Goal: Find specific page/section: Find specific page/section

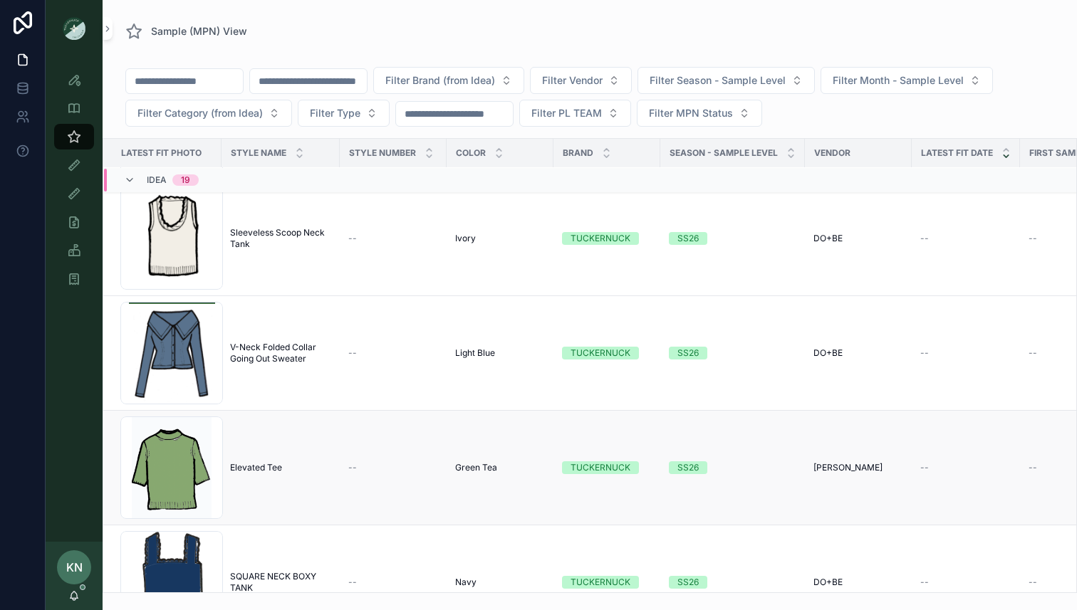
scroll to position [1429, 0]
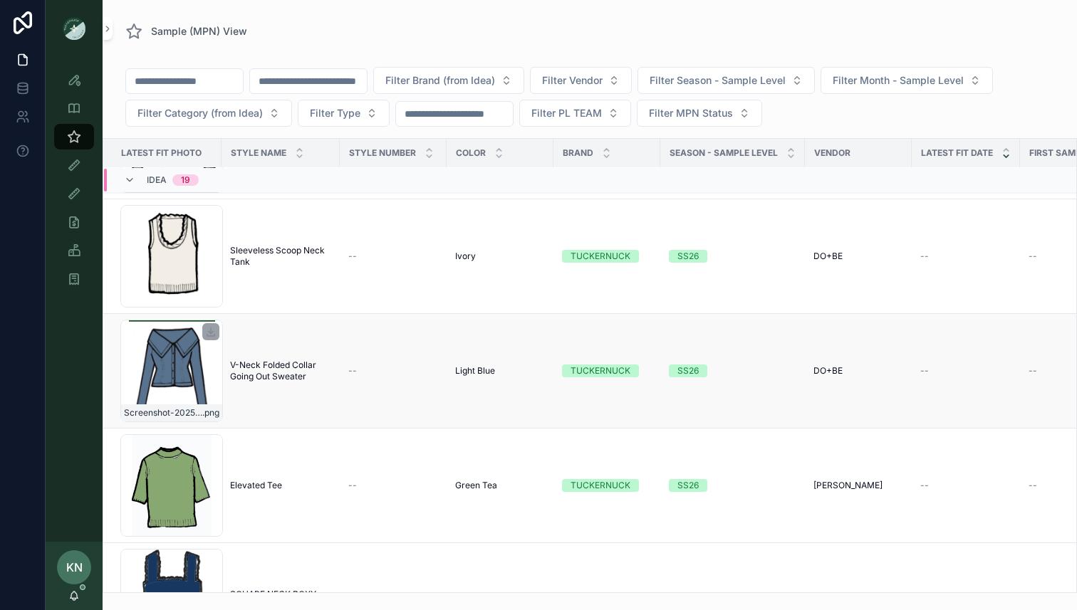
click at [183, 370] on div "Screenshot-2025-07-21-at-12.30.57-PM .png" at bounding box center [171, 371] width 103 height 103
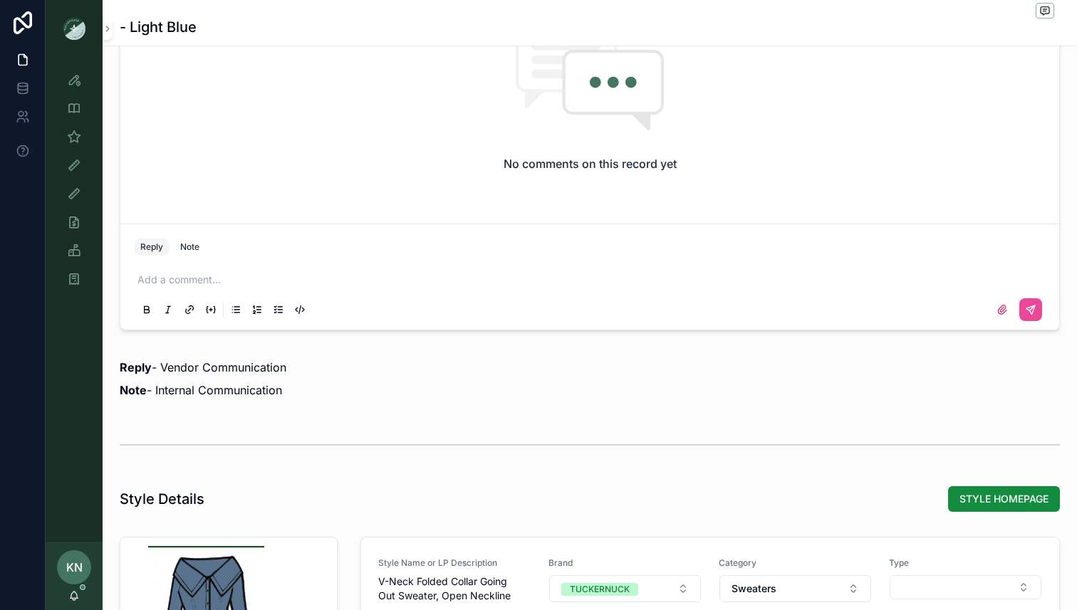
scroll to position [1362, 0]
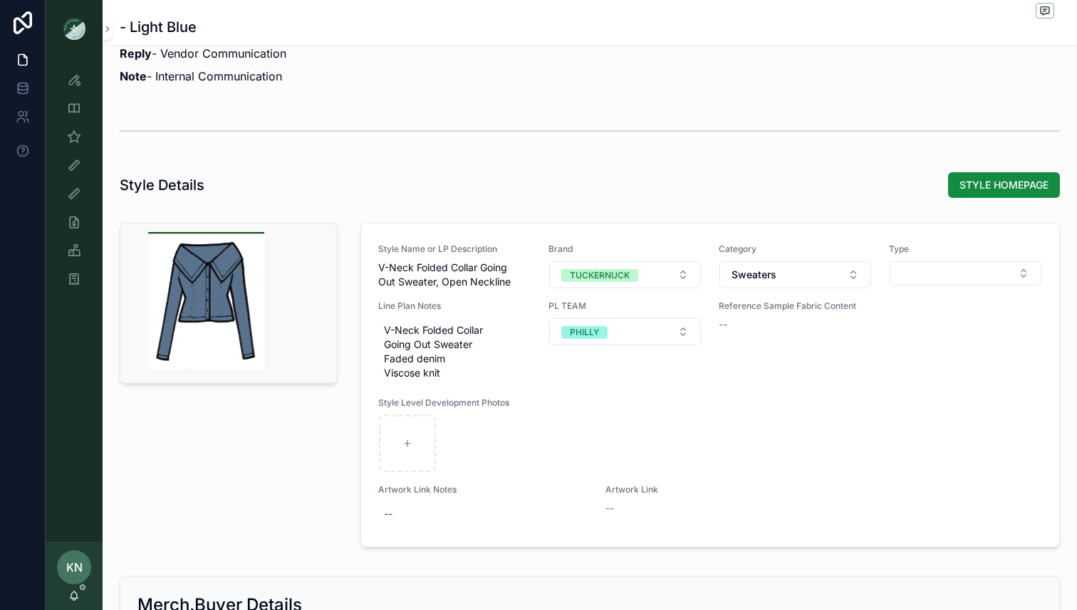
click at [229, 301] on div "scrollable content" at bounding box center [205, 300] width 137 height 17
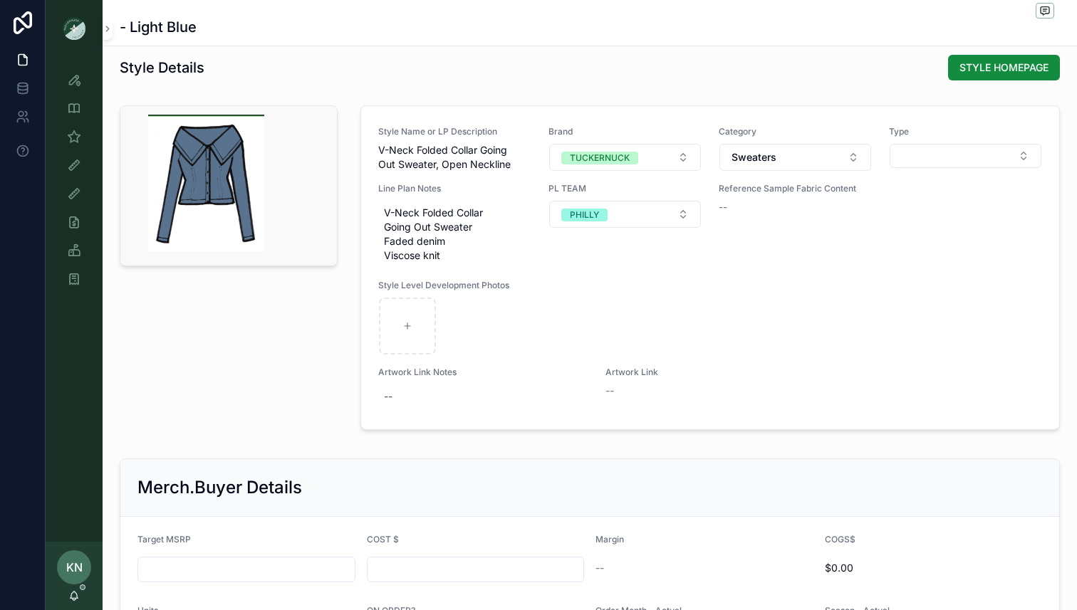
scroll to position [1550, 0]
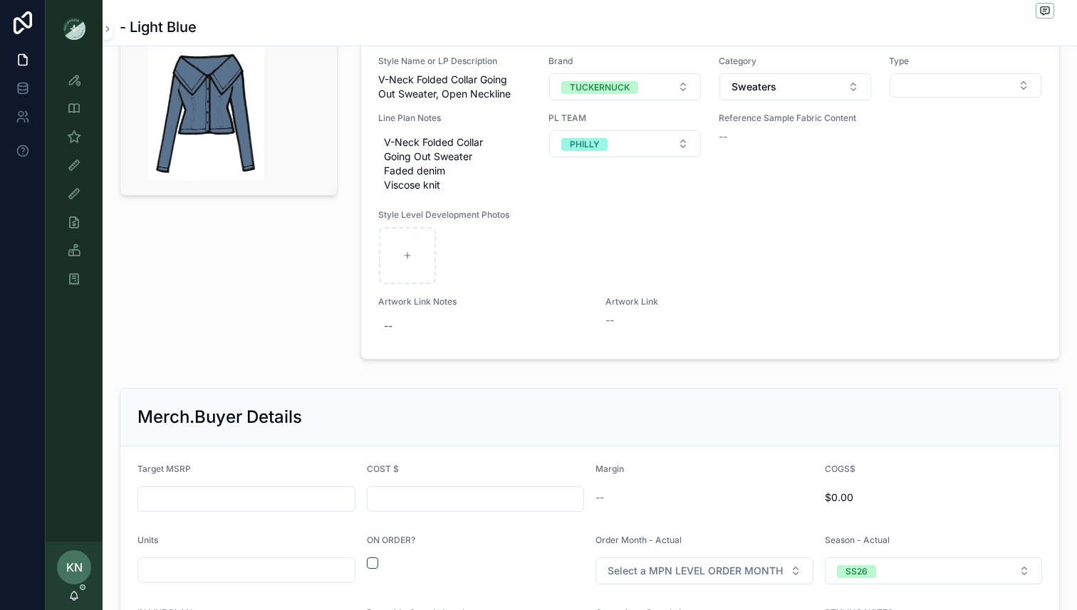
click at [259, 121] on div "scrollable content" at bounding box center [205, 112] width 137 height 137
click at [234, 117] on div "scrollable content" at bounding box center [205, 112] width 137 height 17
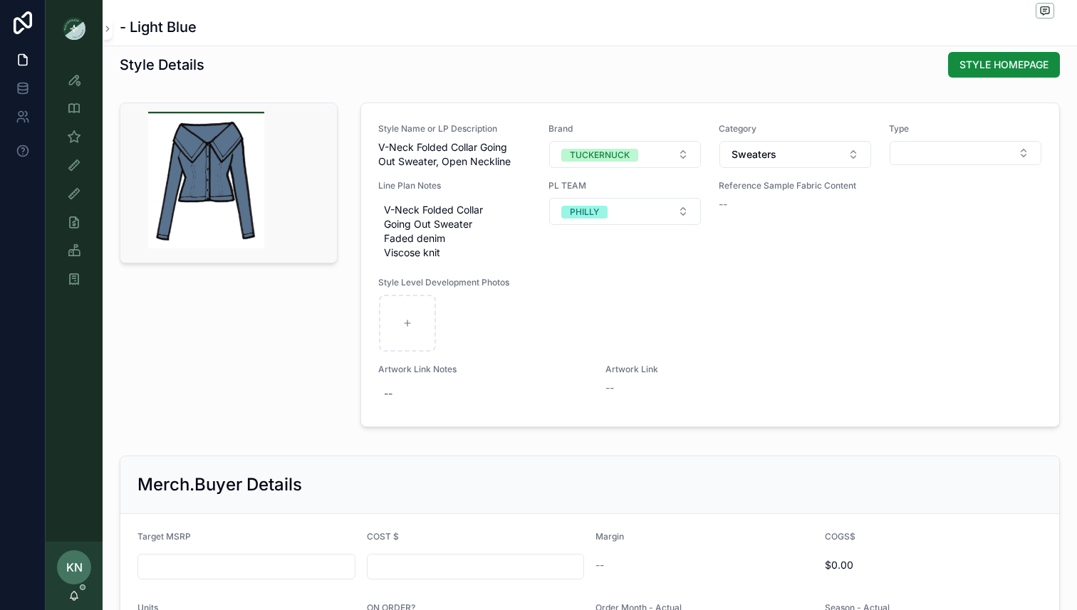
scroll to position [1476, 0]
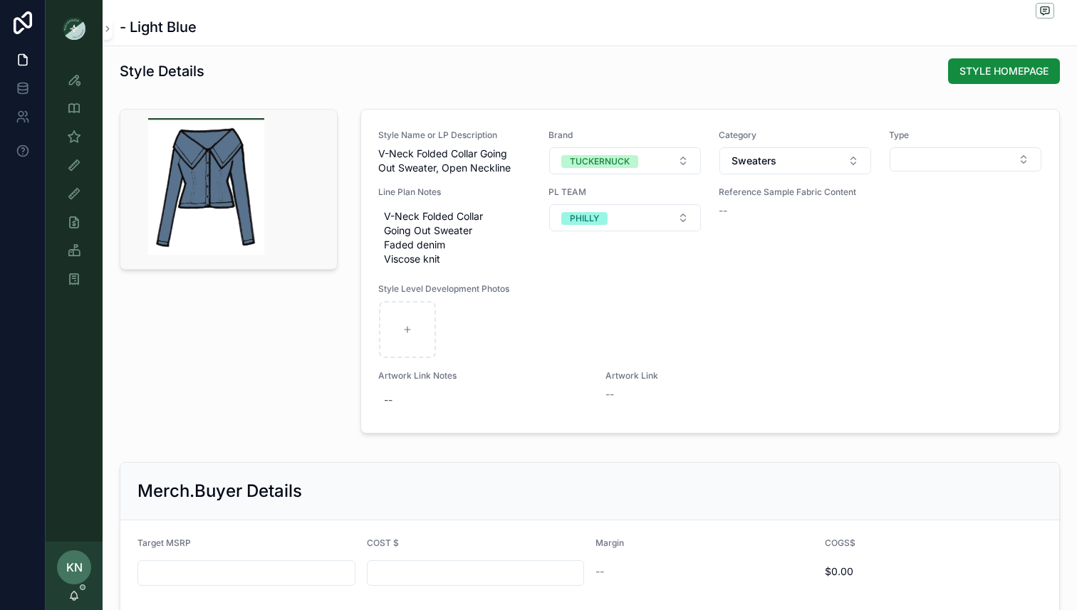
click at [256, 120] on div "scrollable content" at bounding box center [205, 186] width 137 height 137
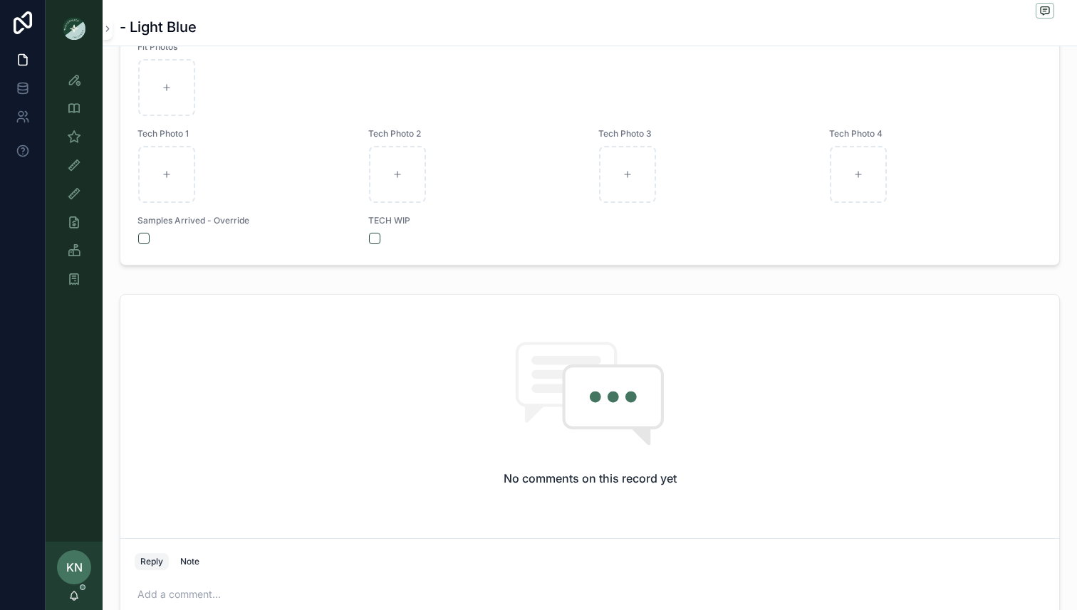
scroll to position [0, 0]
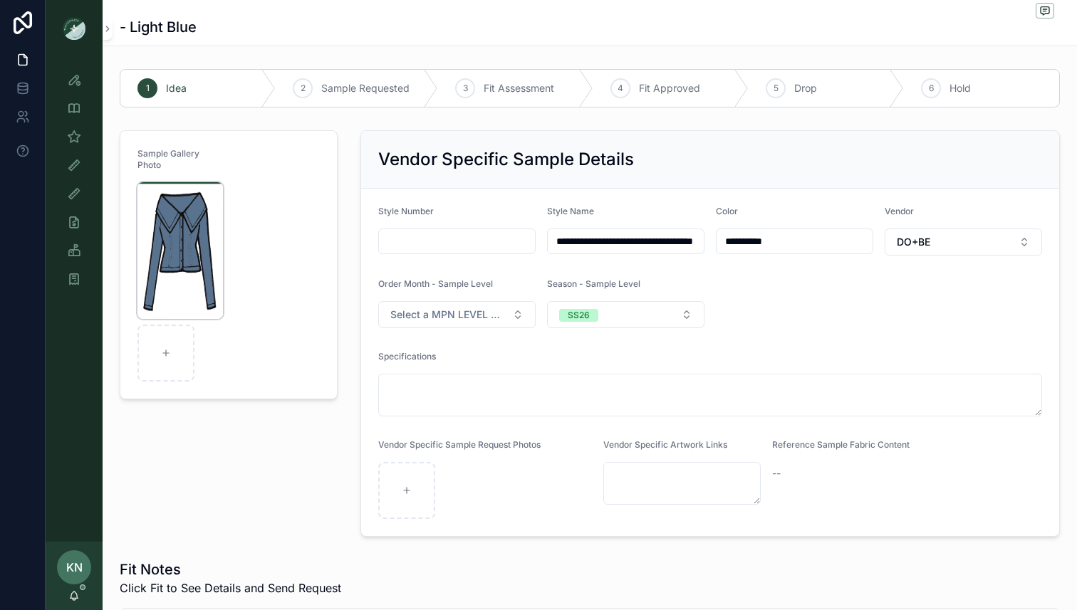
click at [207, 191] on img "scrollable content" at bounding box center [179, 250] width 85 height 137
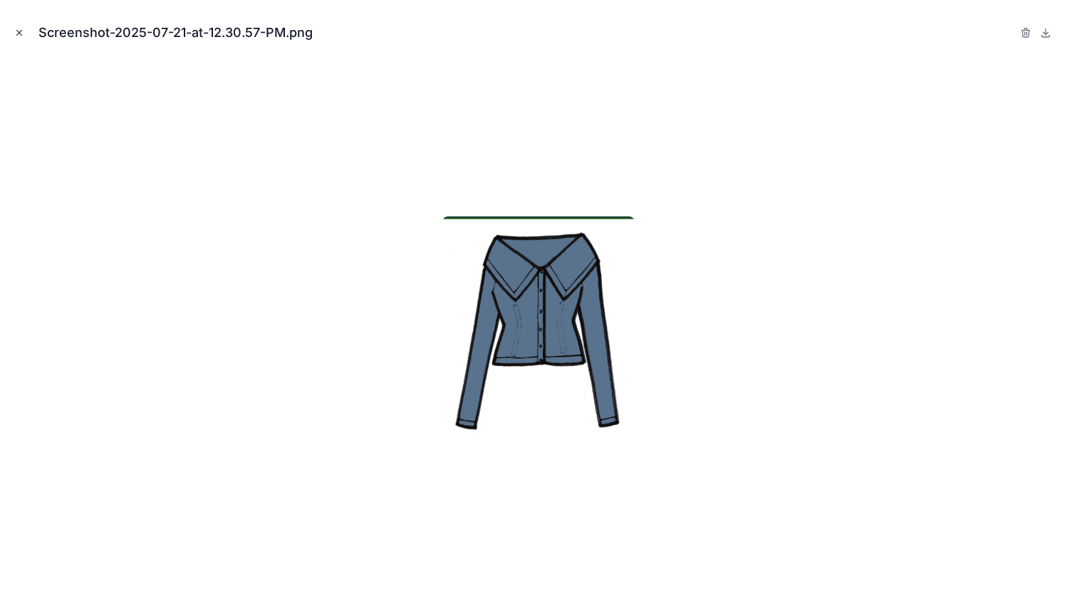
click at [16, 27] on button "Close modal" at bounding box center [19, 33] width 16 height 16
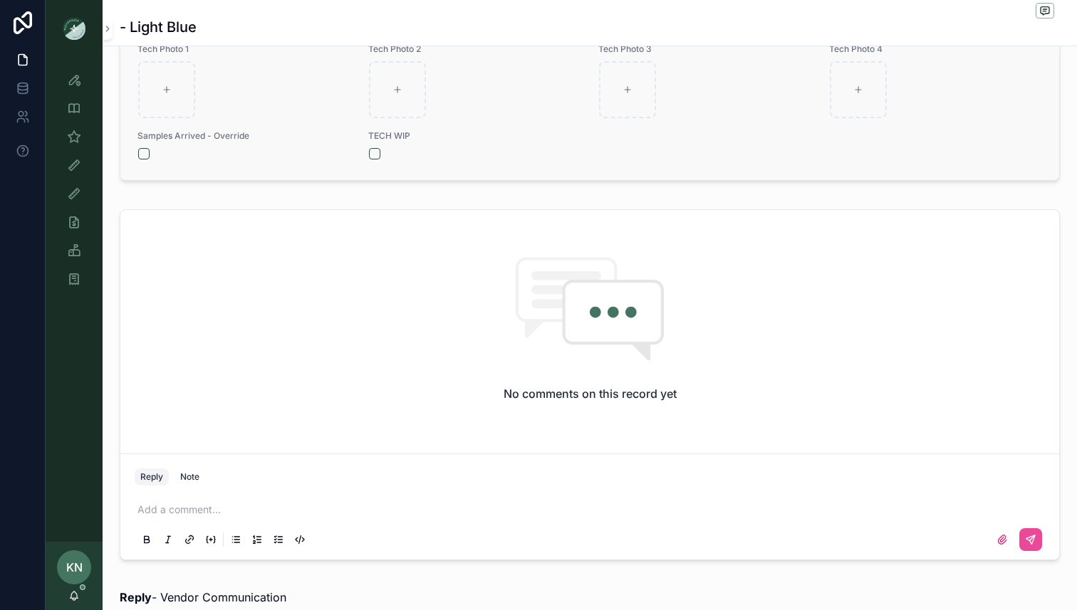
scroll to position [288, 0]
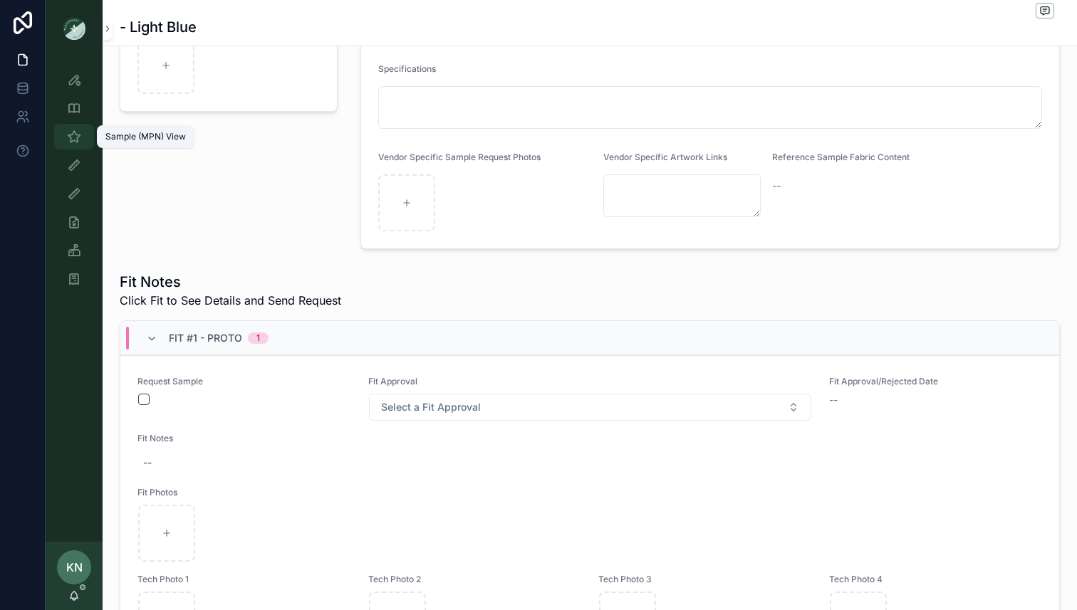
click at [72, 136] on icon "scrollable content" at bounding box center [74, 137] width 14 height 14
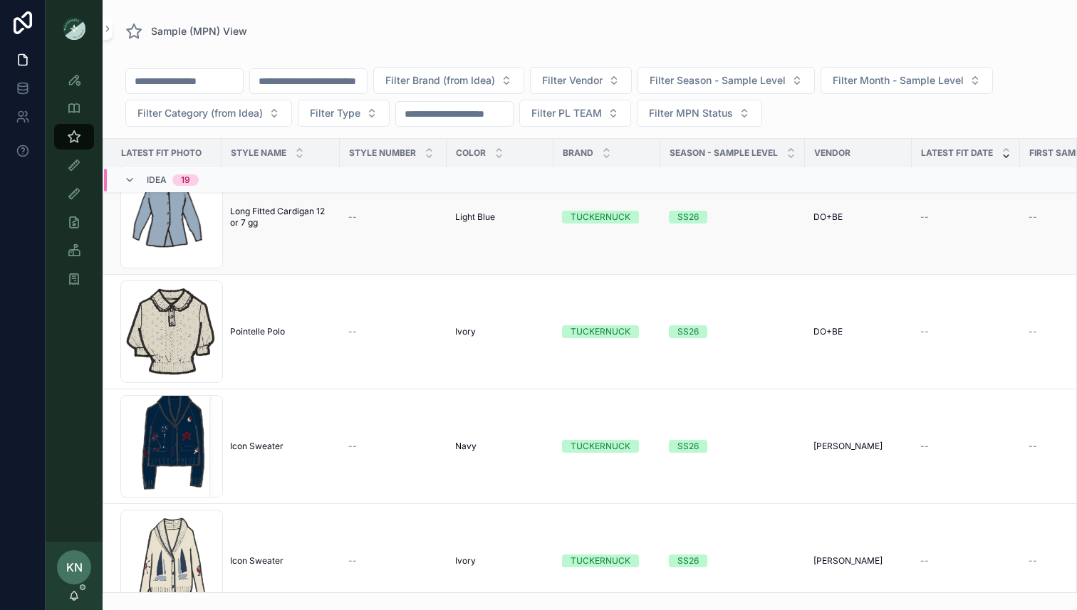
scroll to position [73, 0]
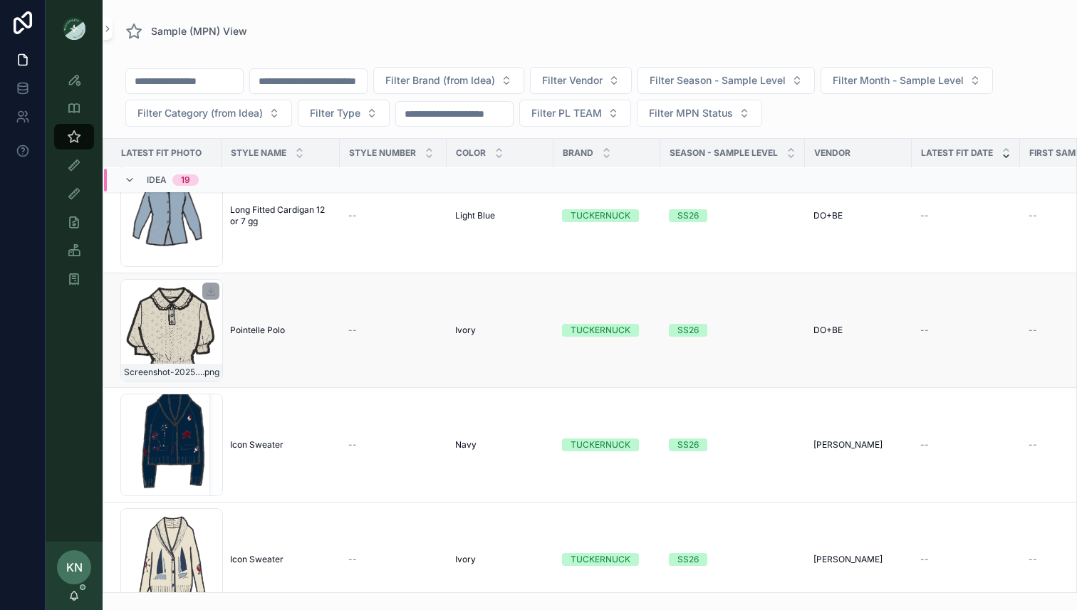
click at [205, 323] on div "Screenshot-2025-07-23-at-10.54.18-PM .png" at bounding box center [171, 330] width 103 height 103
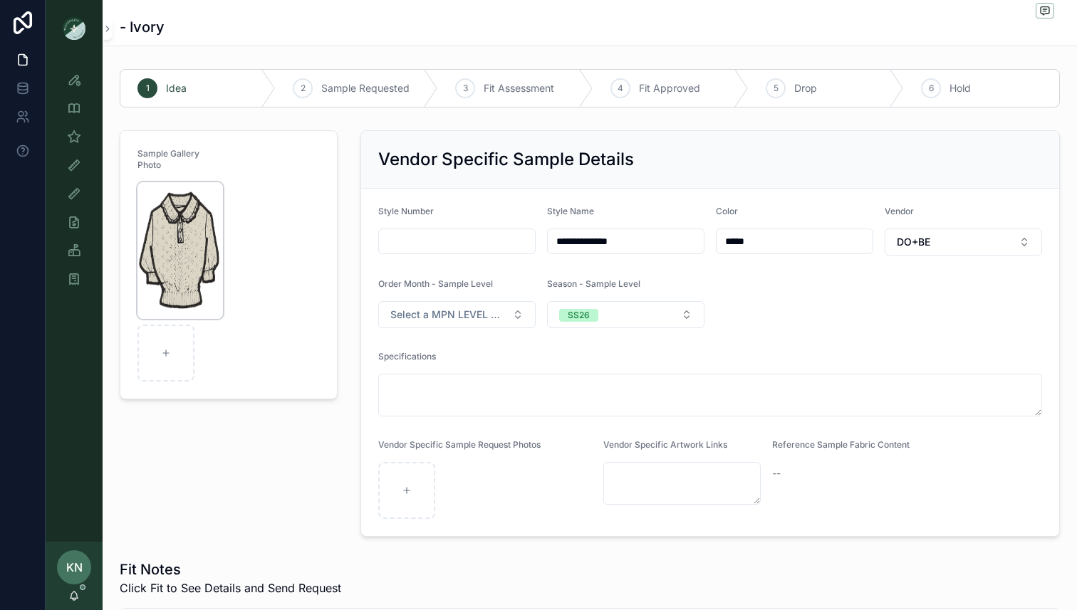
click at [194, 282] on img "scrollable content" at bounding box center [179, 250] width 85 height 137
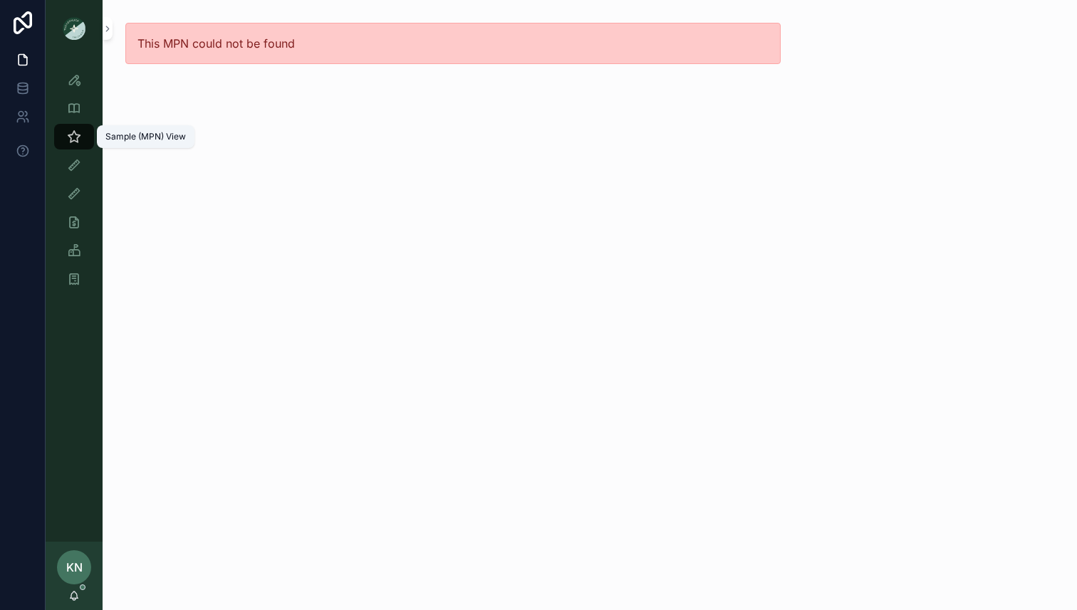
click at [83, 142] on div "Sample (MPN) View" at bounding box center [74, 136] width 23 height 23
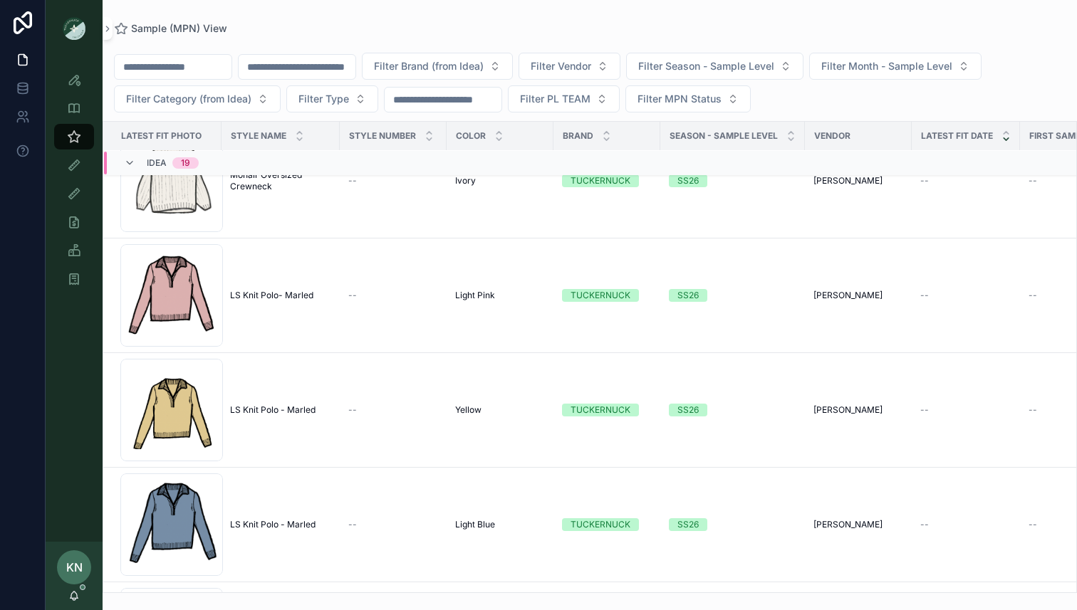
scroll to position [1214, 0]
